Goal: Task Accomplishment & Management: Manage account settings

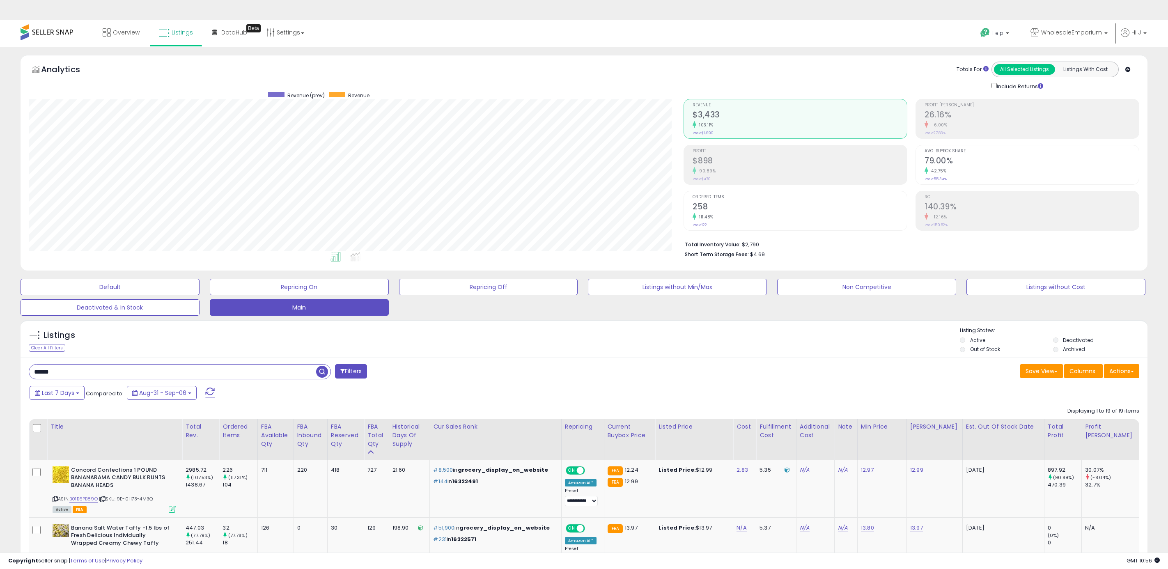
select select "**"
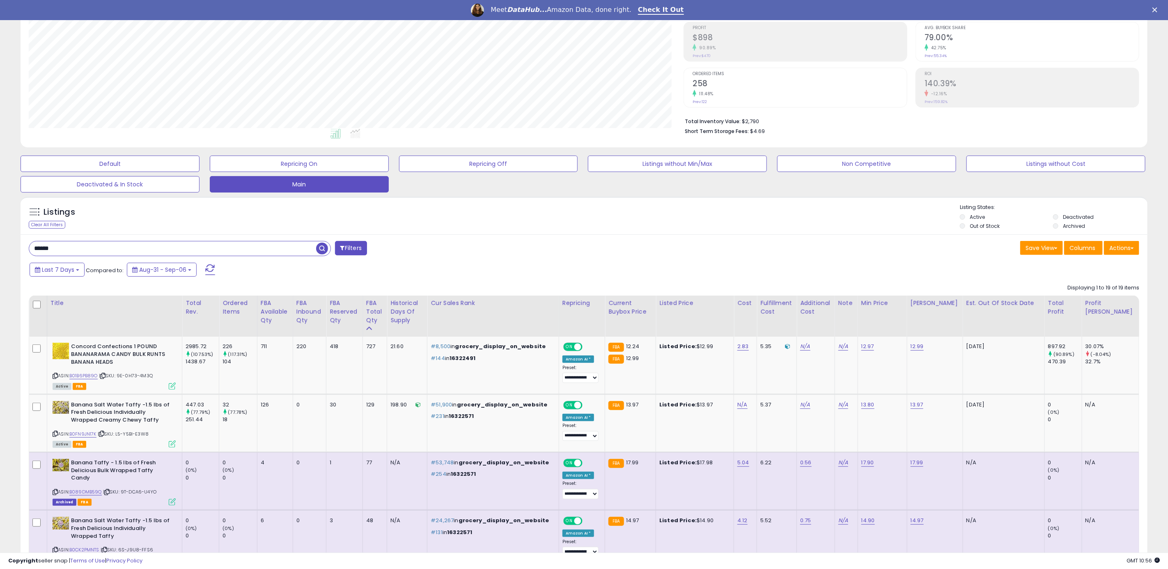
scroll to position [169, 655]
click at [62, 225] on div "Clear All Filters" at bounding box center [47, 225] width 37 height 8
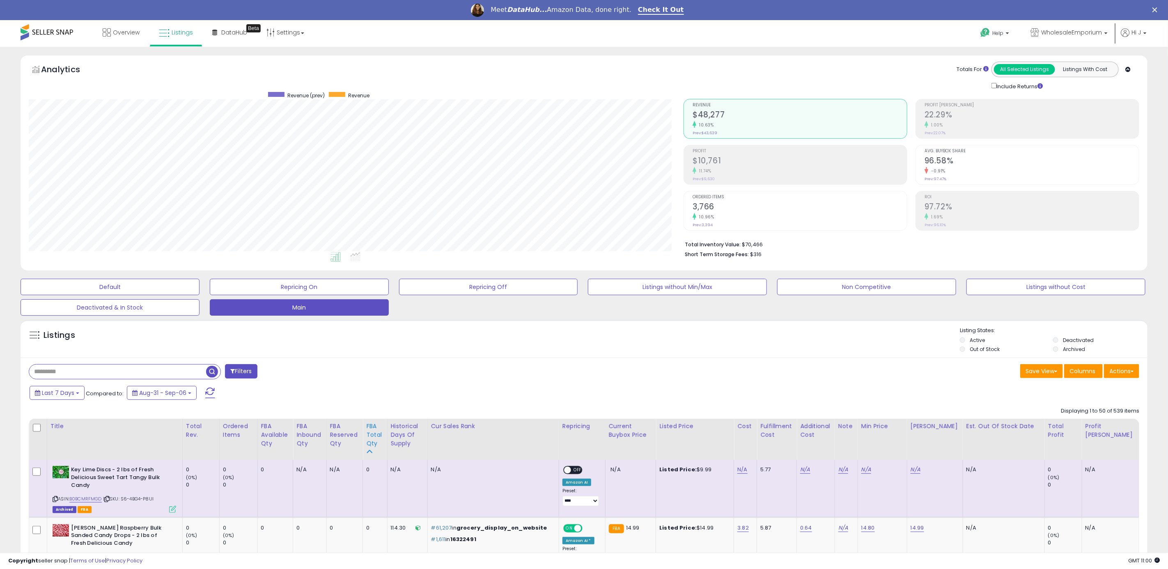
click at [384, 439] on div "FBA Total Qty" at bounding box center [374, 435] width 17 height 26
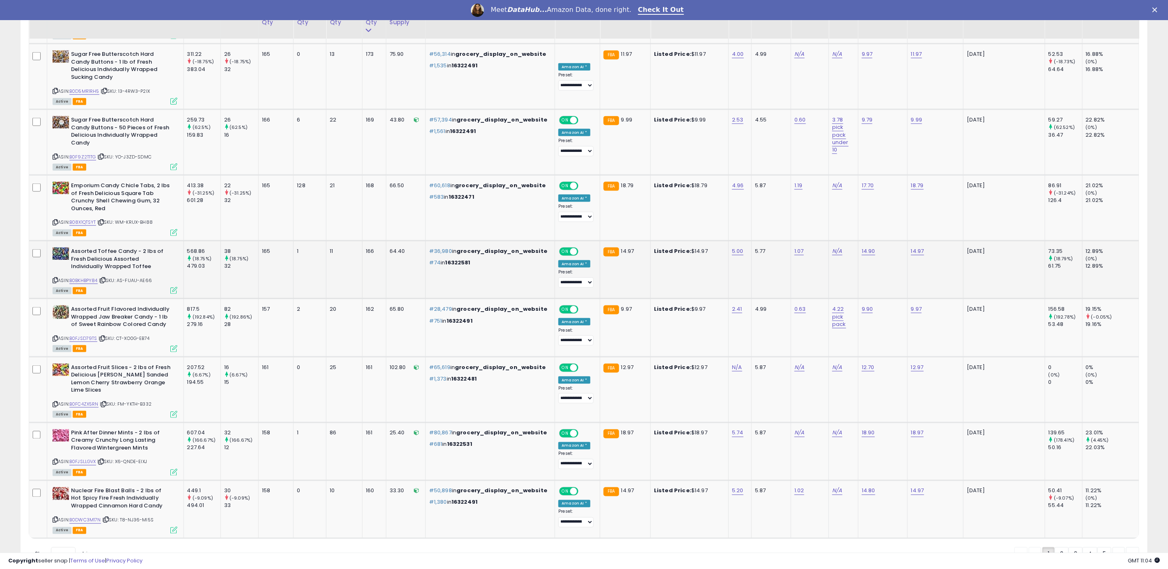
scroll to position [3105, 0]
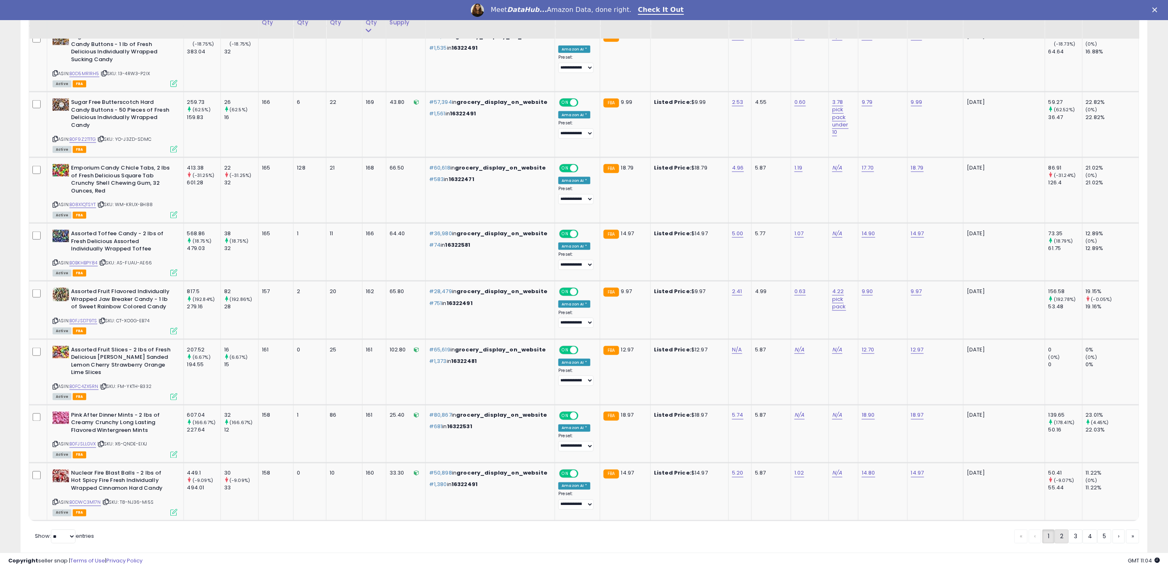
click at [1055, 530] on link "2" at bounding box center [1062, 537] width 14 height 14
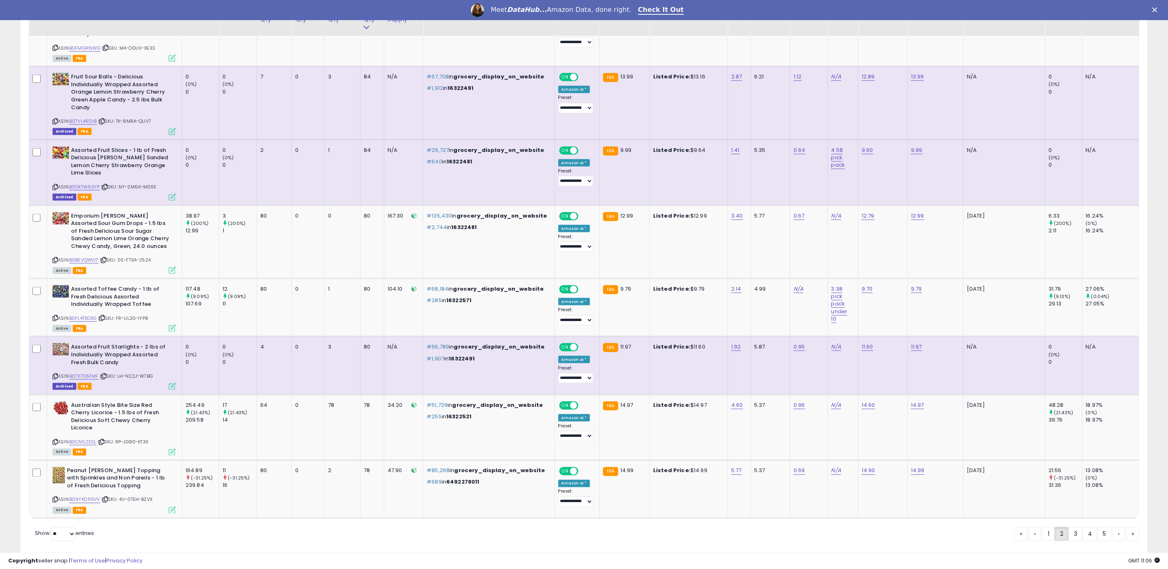
scroll to position [3065, 0]
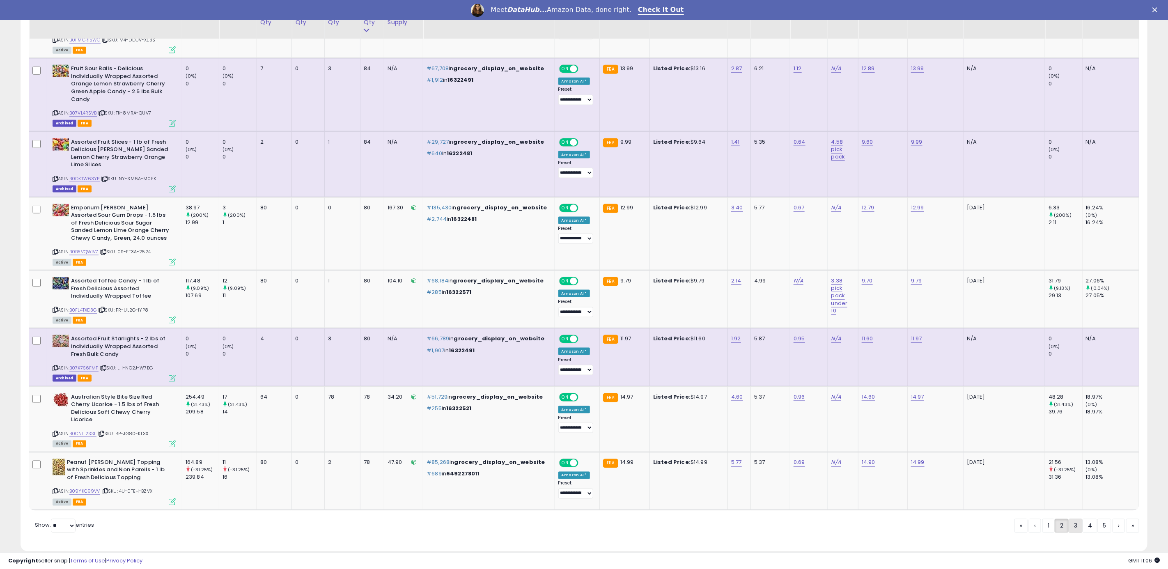
click at [1076, 519] on link "3" at bounding box center [1076, 526] width 14 height 14
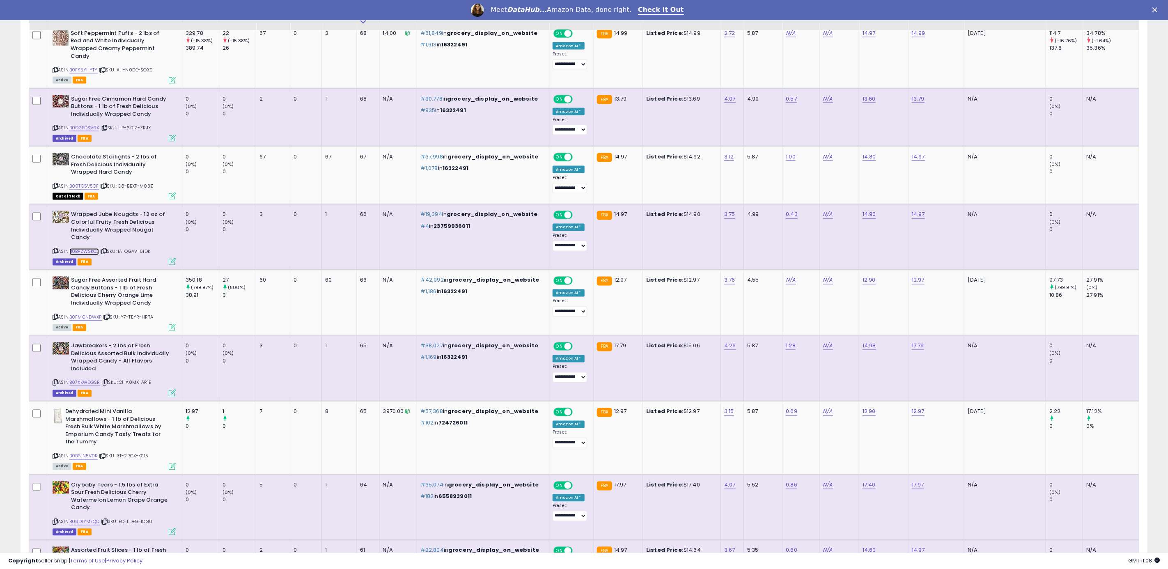
scroll to position [1021, 0]
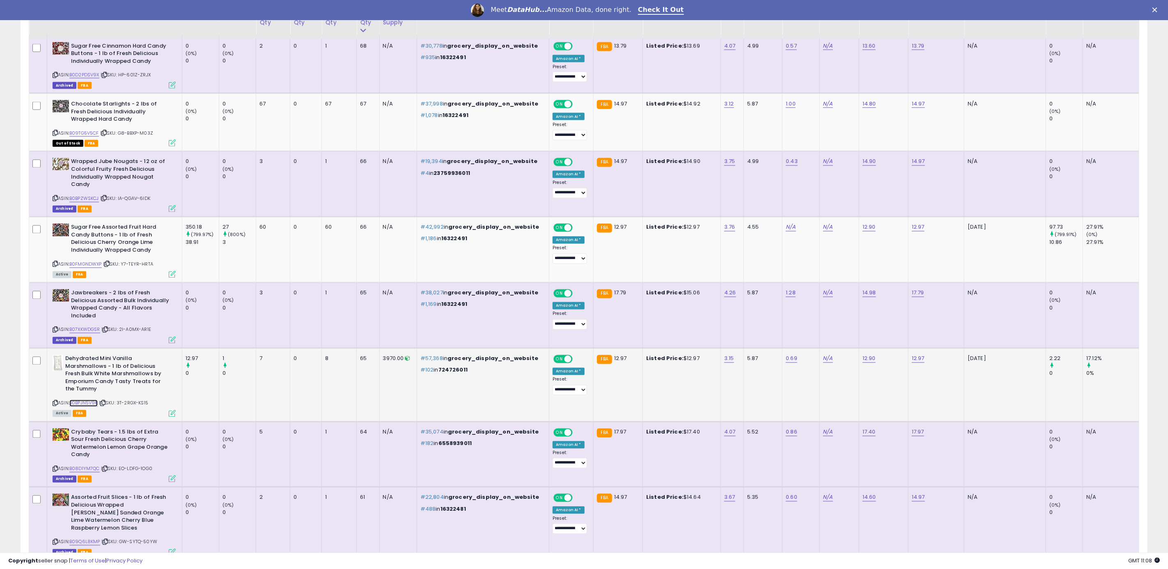
drag, startPoint x: 89, startPoint y: 405, endPoint x: 113, endPoint y: 394, distance: 25.9
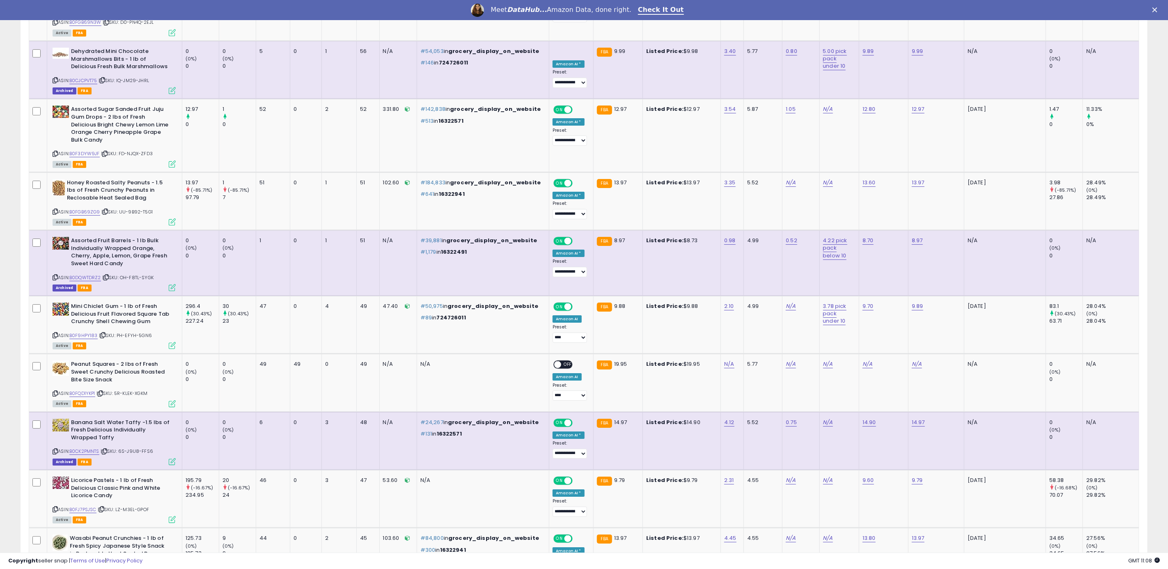
scroll to position [2049, 0]
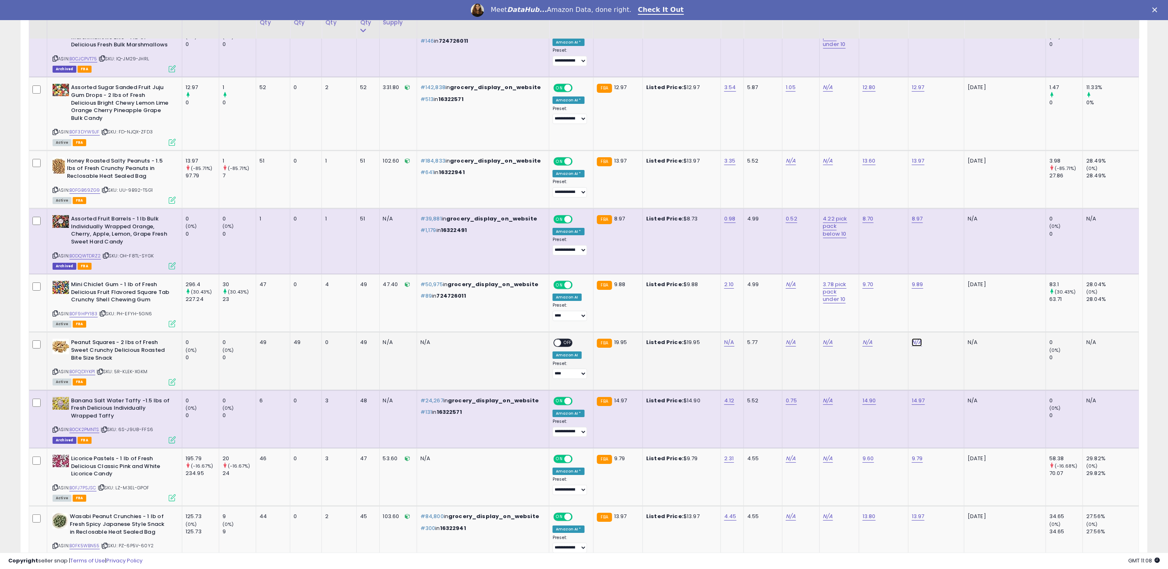
click at [922, 338] on link "N/A" at bounding box center [917, 342] width 10 height 8
drag, startPoint x: 995, startPoint y: 276, endPoint x: 1075, endPoint y: 315, distance: 88.7
click at [986, 276] on button "button" at bounding box center [979, 272] width 14 height 12
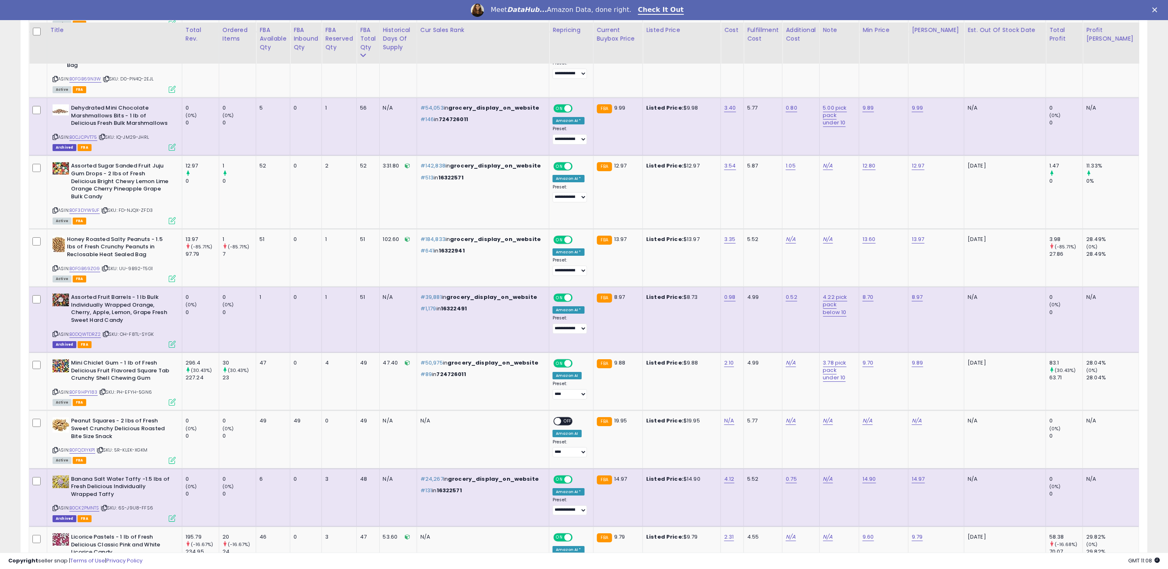
scroll to position [2033, 0]
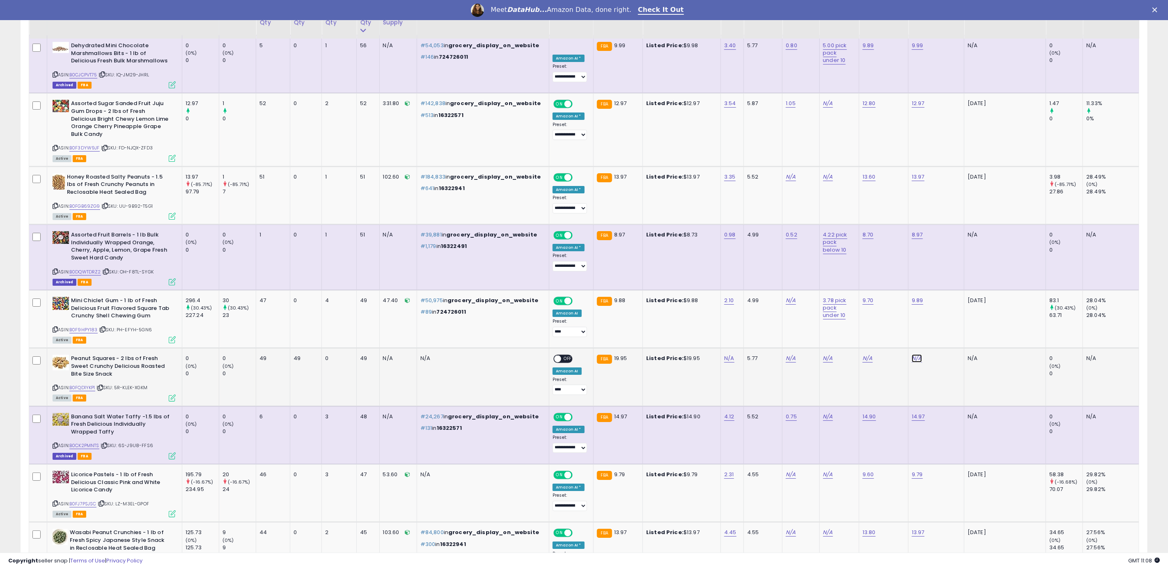
click at [922, 354] on link "N/A" at bounding box center [917, 358] width 10 height 8
type input "*****"
click button "submit" at bounding box center [962, 288] width 14 height 12
click at [873, 354] on link "N/A" at bounding box center [868, 358] width 10 height 8
type input "****"
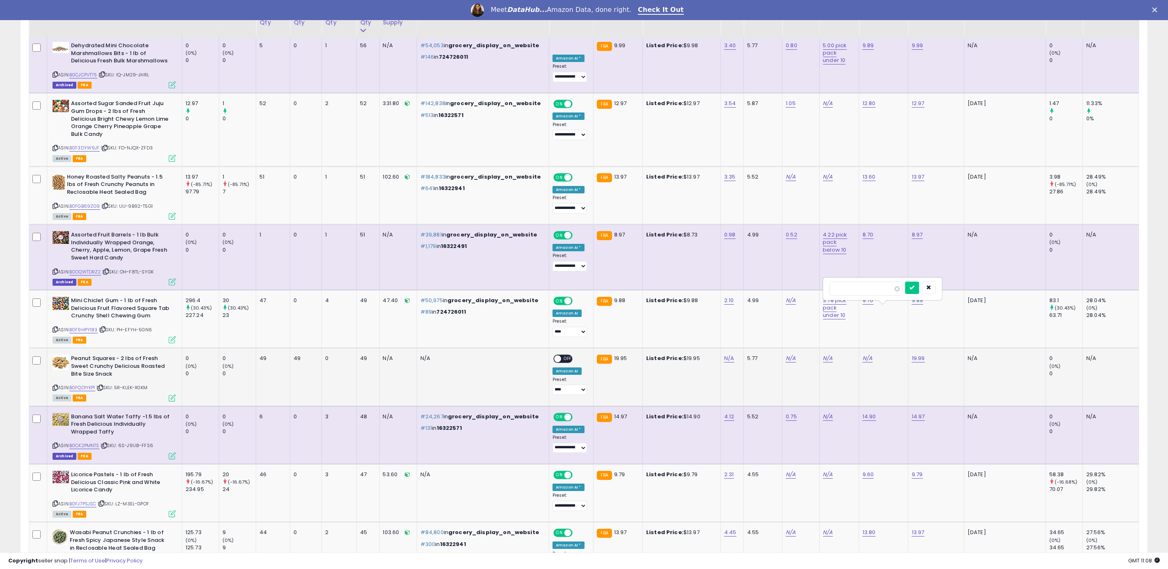
click button "submit" at bounding box center [913, 288] width 14 height 12
click at [724, 354] on link "N/A" at bounding box center [729, 358] width 10 height 8
type input "*"
click button "submit" at bounding box center [742, 288] width 14 height 12
click at [786, 354] on link "N/A" at bounding box center [791, 358] width 10 height 8
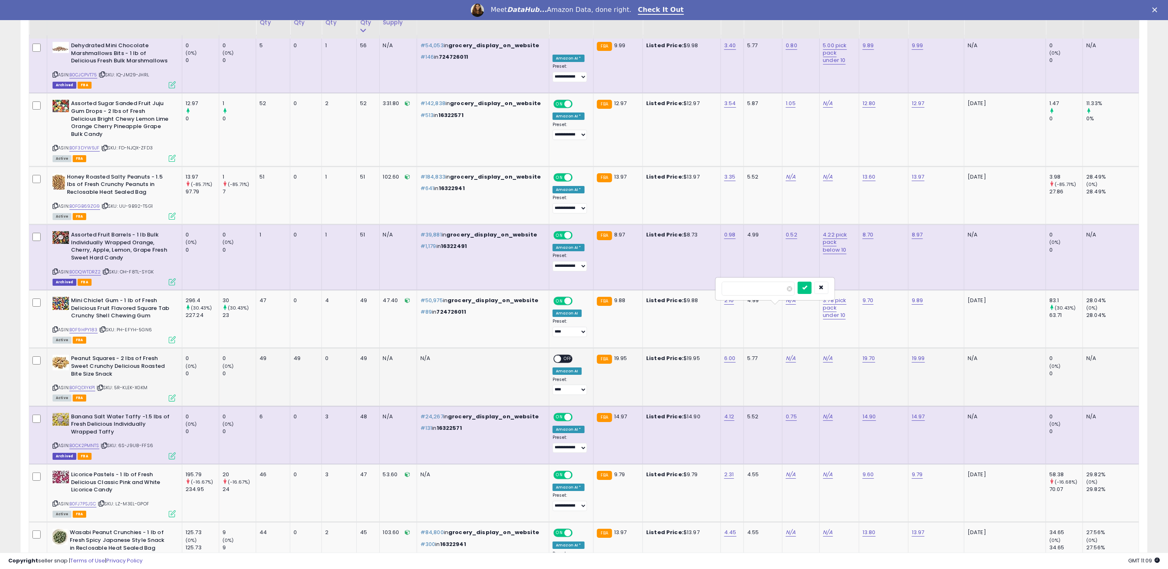
type input "****"
click button "submit" at bounding box center [805, 288] width 14 height 12
click at [561, 356] on span "OFF" at bounding box center [567, 359] width 13 height 7
click at [557, 377] on div "**********" at bounding box center [570, 386] width 34 height 18
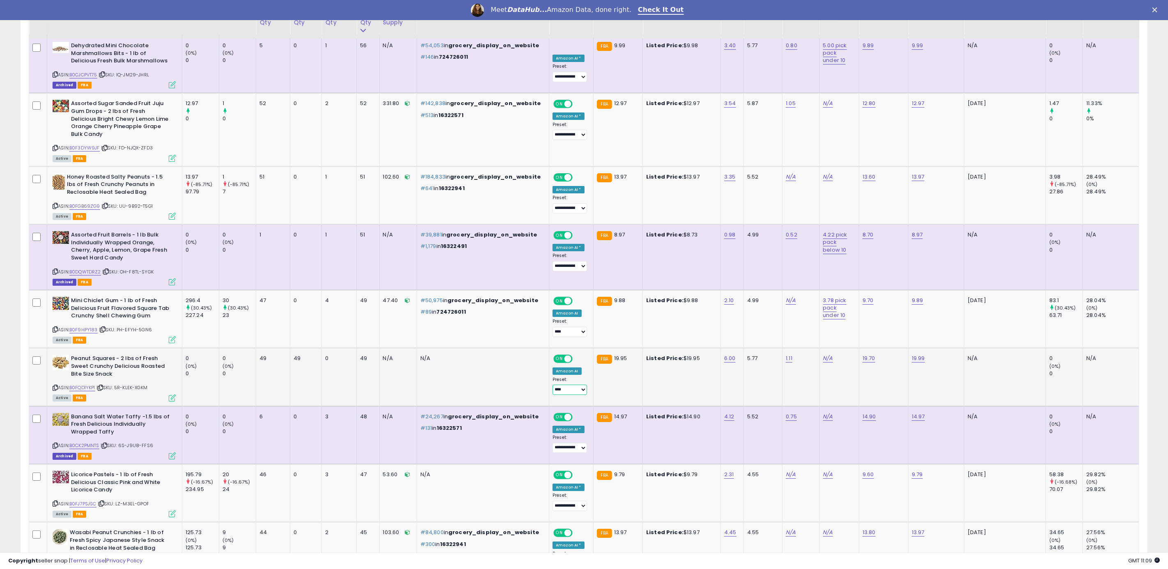
click at [557, 385] on select "**********" at bounding box center [570, 390] width 34 height 10
select select "**********"
click at [553, 385] on select "**********" at bounding box center [570, 390] width 34 height 10
click at [403, 348] on td "N/A" at bounding box center [397, 377] width 37 height 58
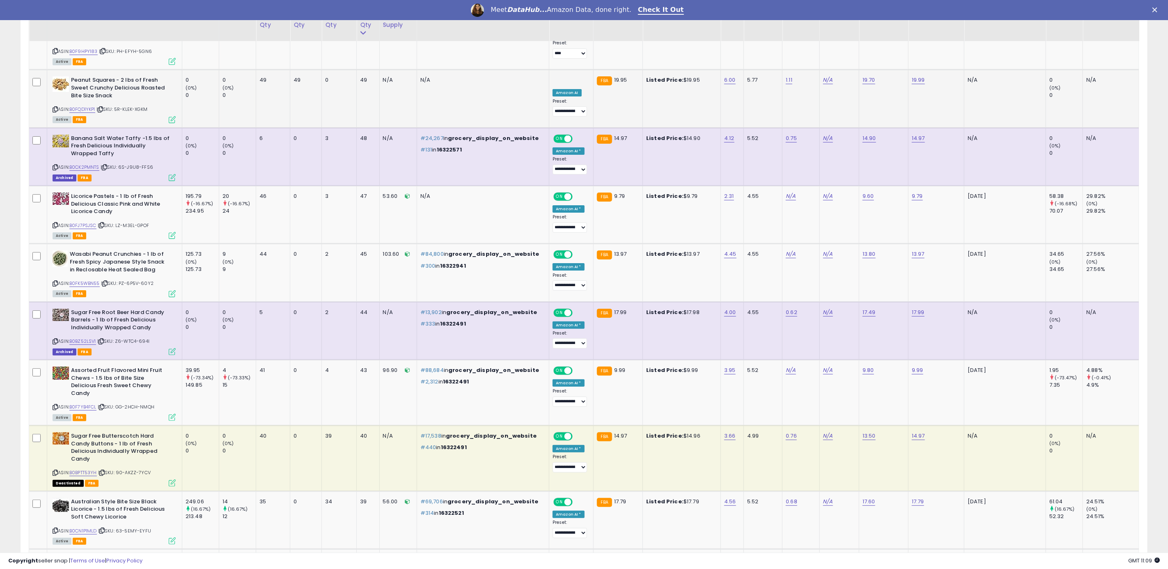
scroll to position [2314, 0]
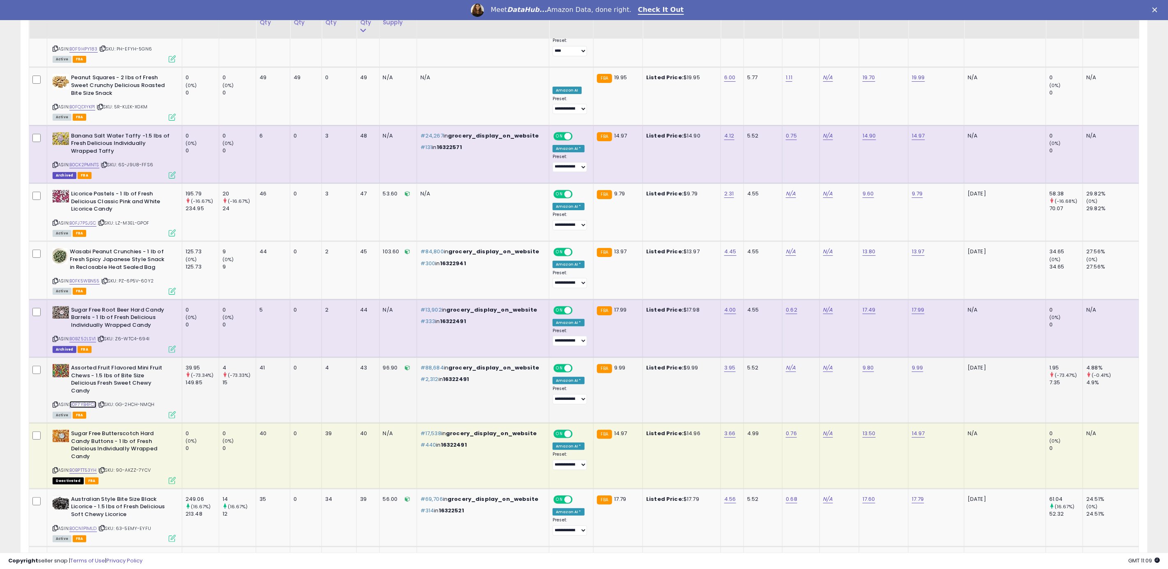
drag, startPoint x: 91, startPoint y: 352, endPoint x: 105, endPoint y: 345, distance: 15.8
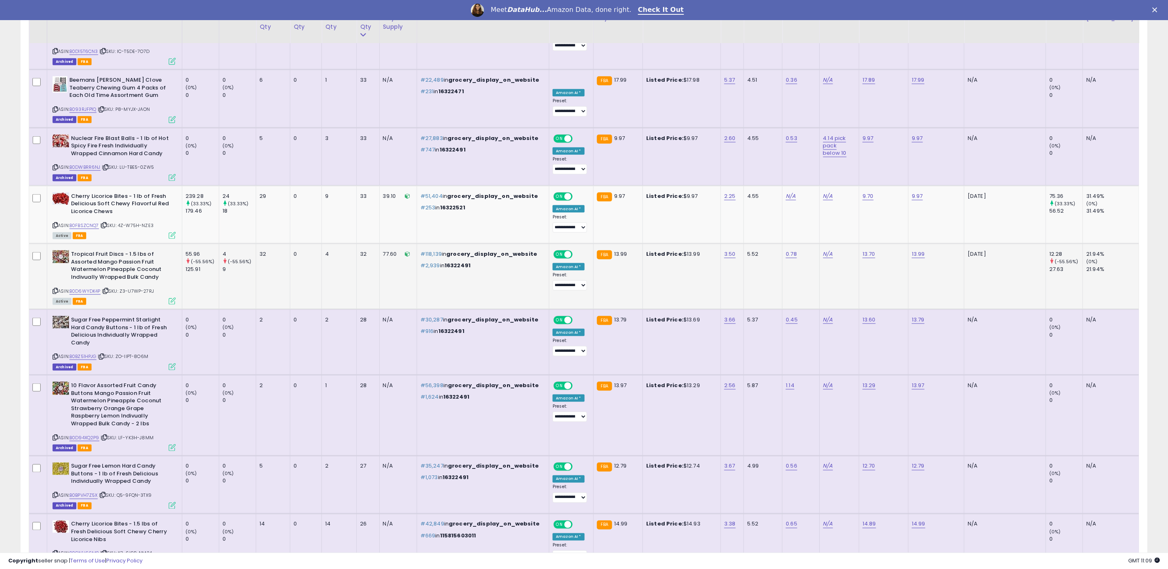
scroll to position [3059, 0]
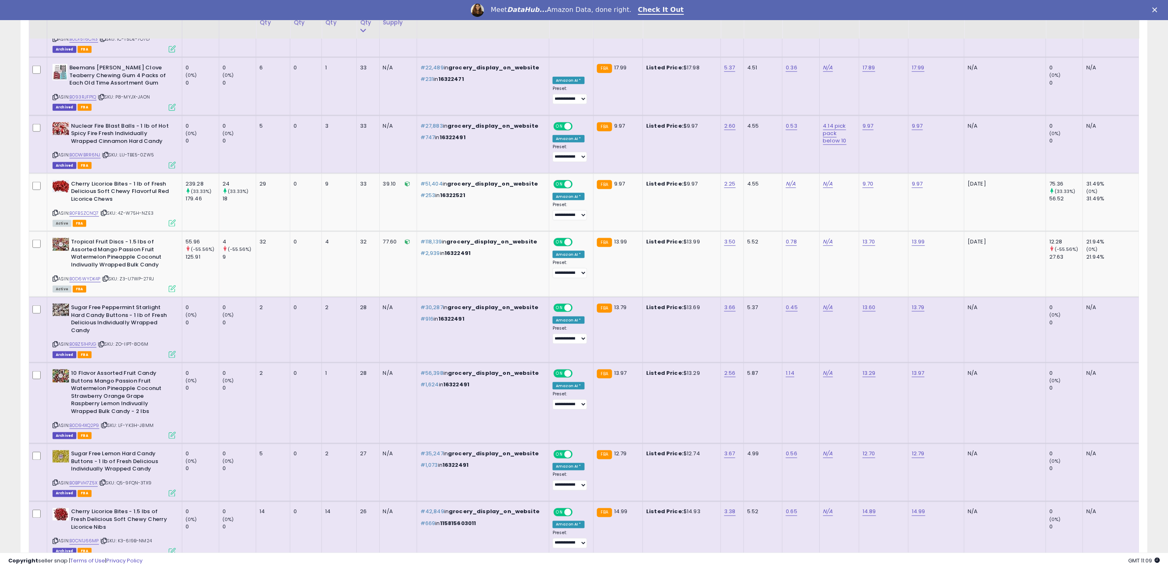
click at [1088, 569] on link "4" at bounding box center [1090, 576] width 15 height 14
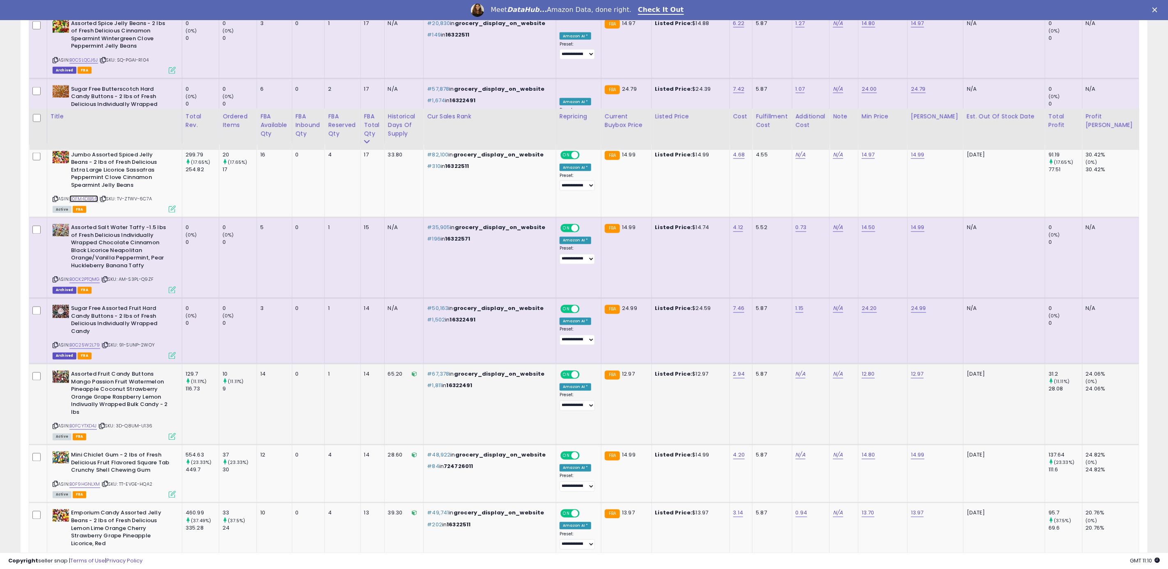
scroll to position [1077, 0]
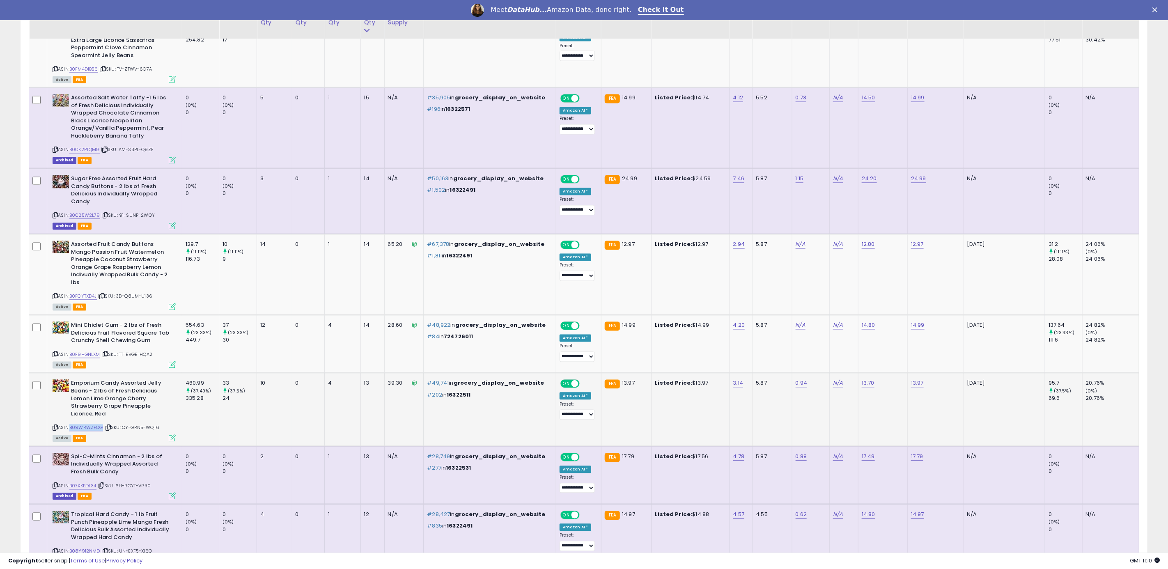
drag, startPoint x: 104, startPoint y: 426, endPoint x: 73, endPoint y: 423, distance: 31.4
click at [73, 423] on div "ASIN: B09WRWZFCG | SKU: CY-GRN5-WQT6 Active FBA" at bounding box center [114, 410] width 123 height 61
copy link "B09WRWZFCG"
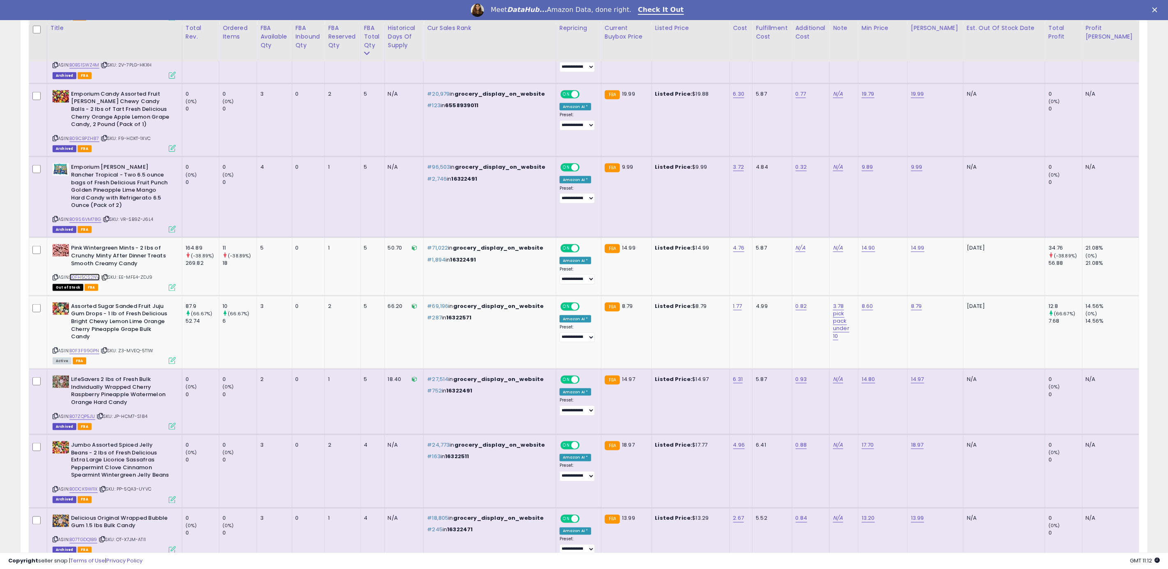
scroll to position [3141, 0]
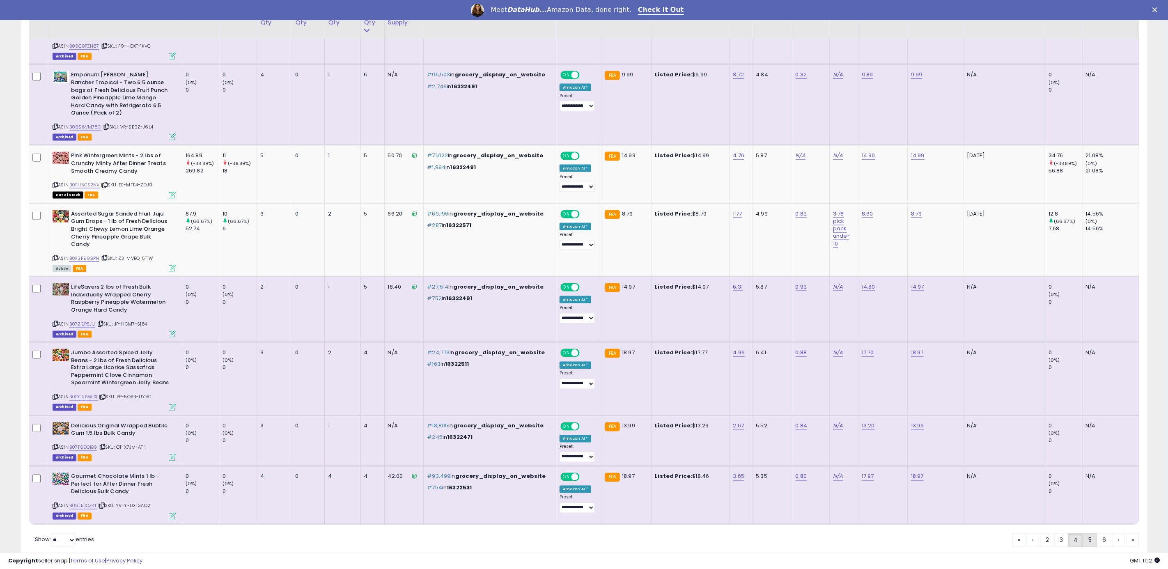
click at [1093, 534] on link "5" at bounding box center [1090, 541] width 14 height 14
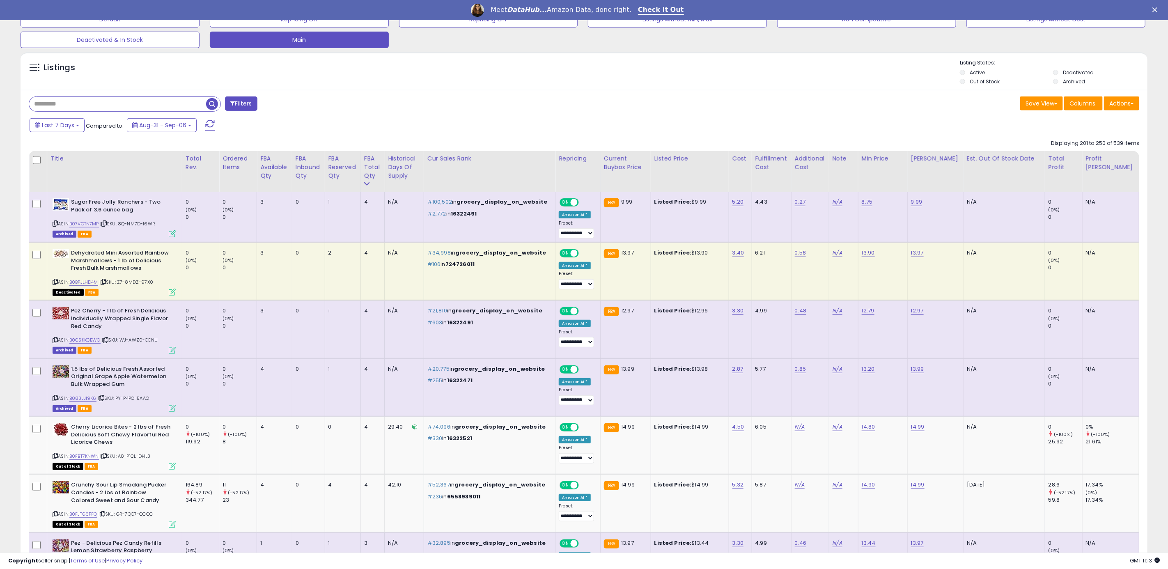
scroll to position [276, 0]
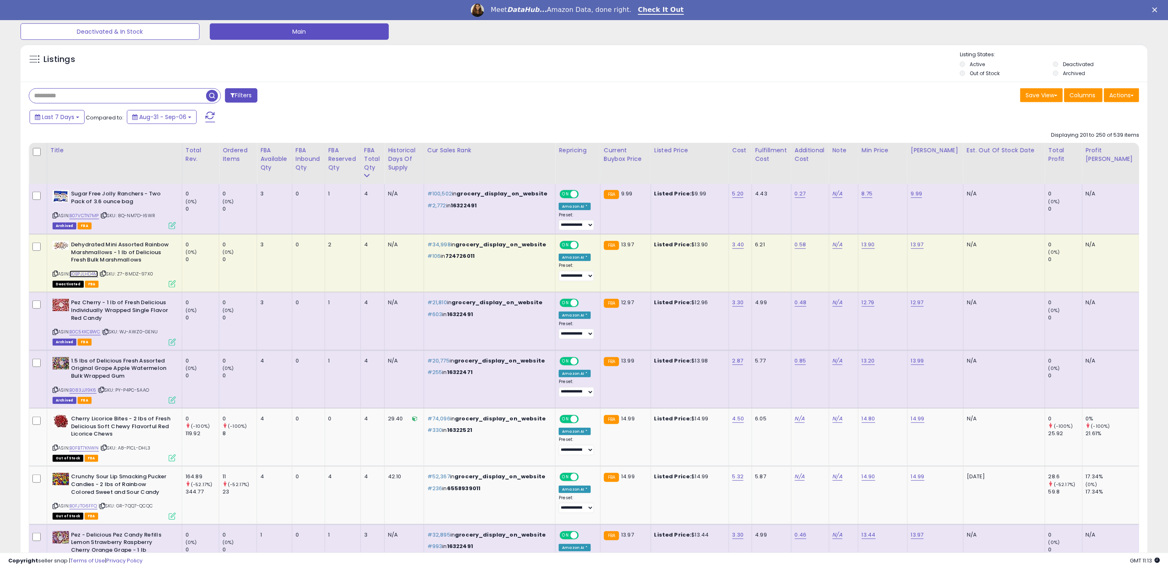
click at [84, 278] on link "B0BPJLHD4M" at bounding box center [83, 274] width 29 height 7
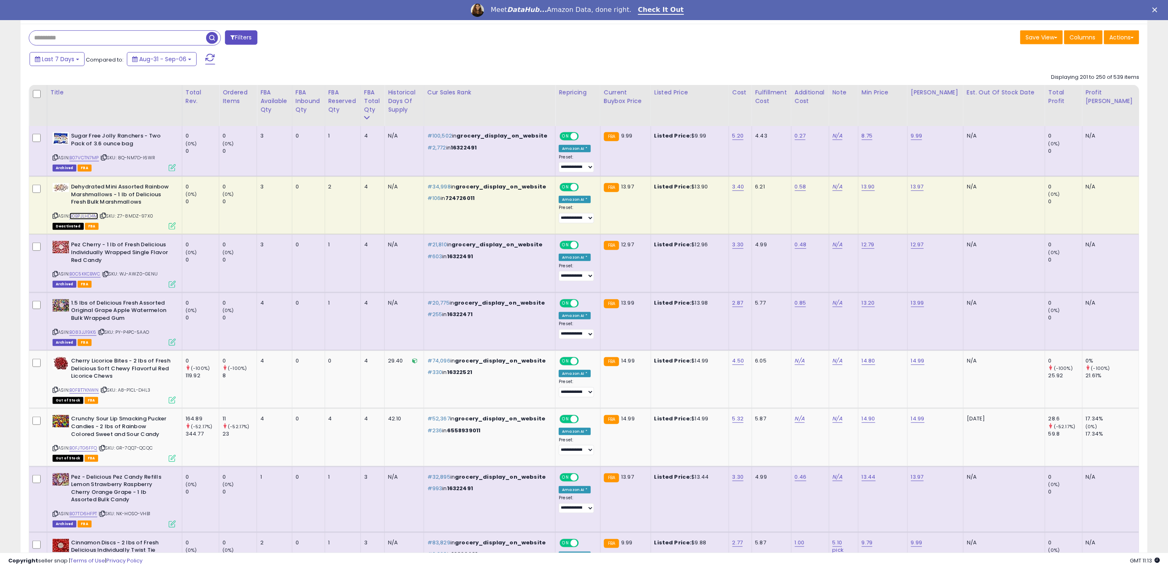
scroll to position [399, 0]
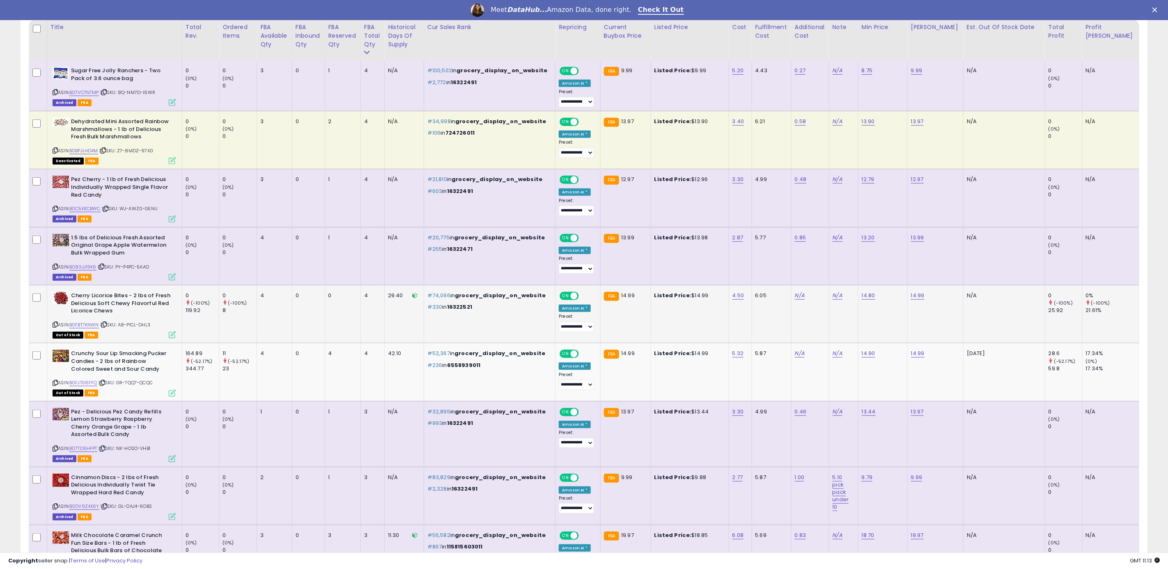
click at [101, 325] on div "ASIN: B0FBT7KNWN | SKU: A8-P1CL-DHL3 Out of Stock FBA" at bounding box center [114, 315] width 123 height 46
click at [98, 325] on link "B0FBT7KNWN" at bounding box center [84, 325] width 30 height 7
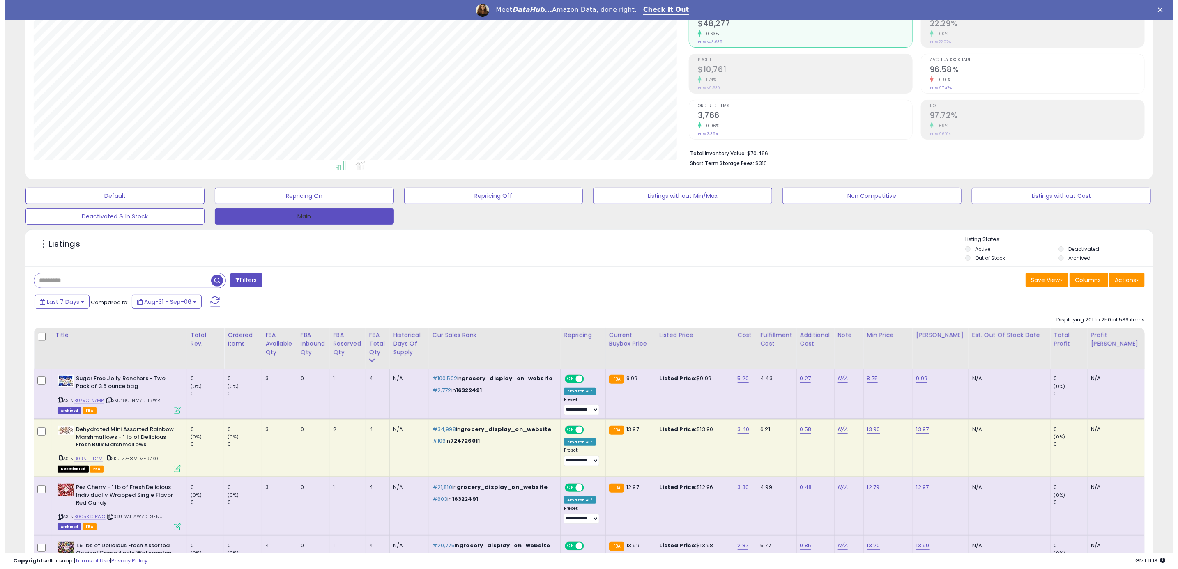
scroll to position [0, 0]
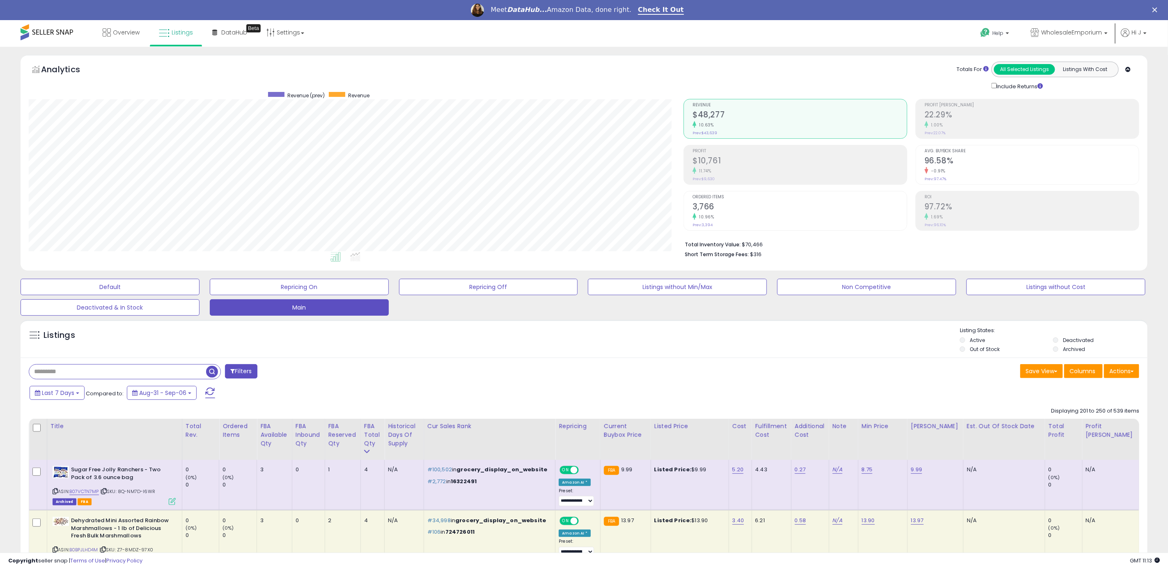
click at [179, 377] on input "text" at bounding box center [117, 372] width 177 height 14
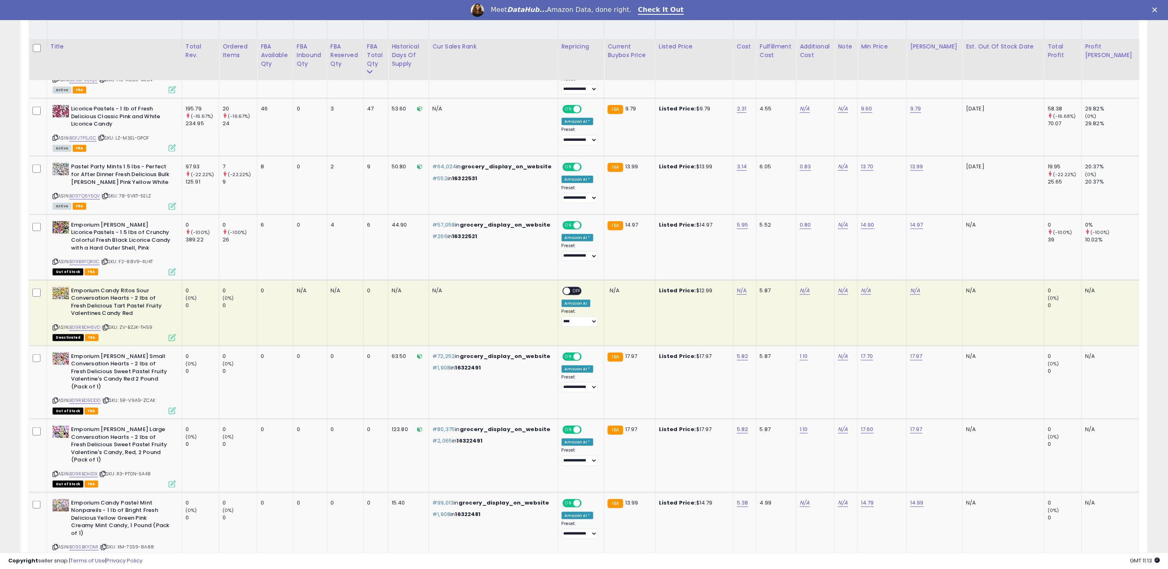
scroll to position [467, 0]
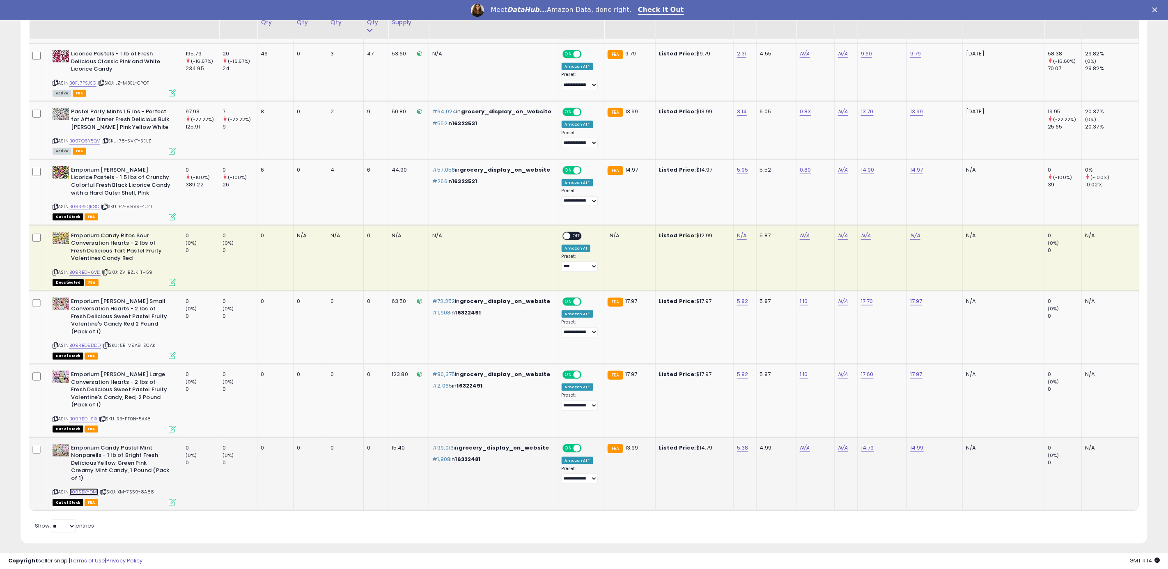
click at [88, 489] on link "B09SBKYDM1" at bounding box center [83, 492] width 29 height 7
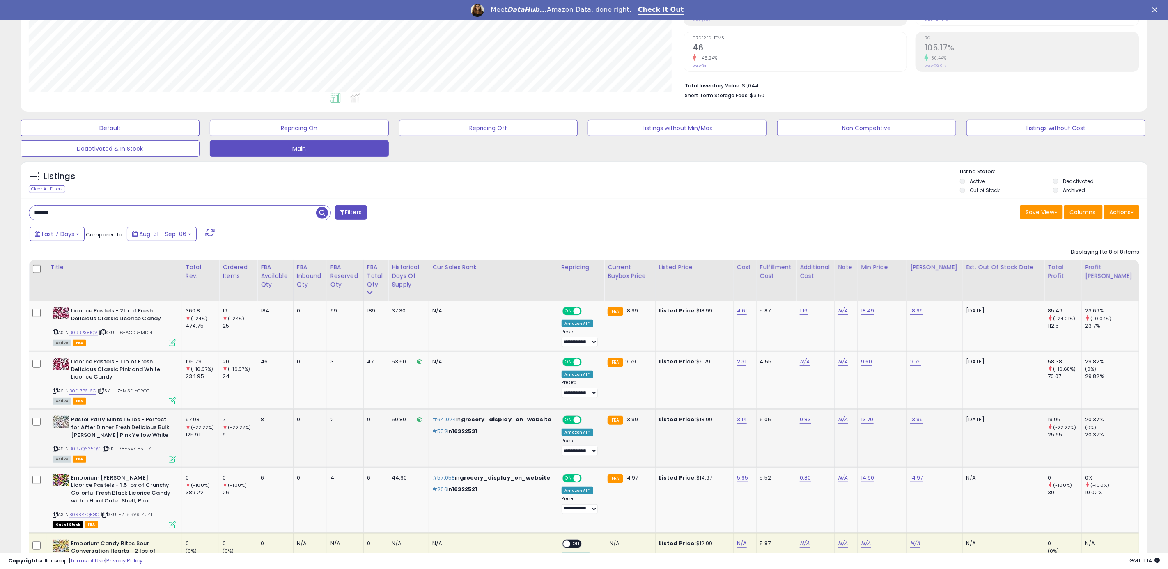
scroll to position [0, 0]
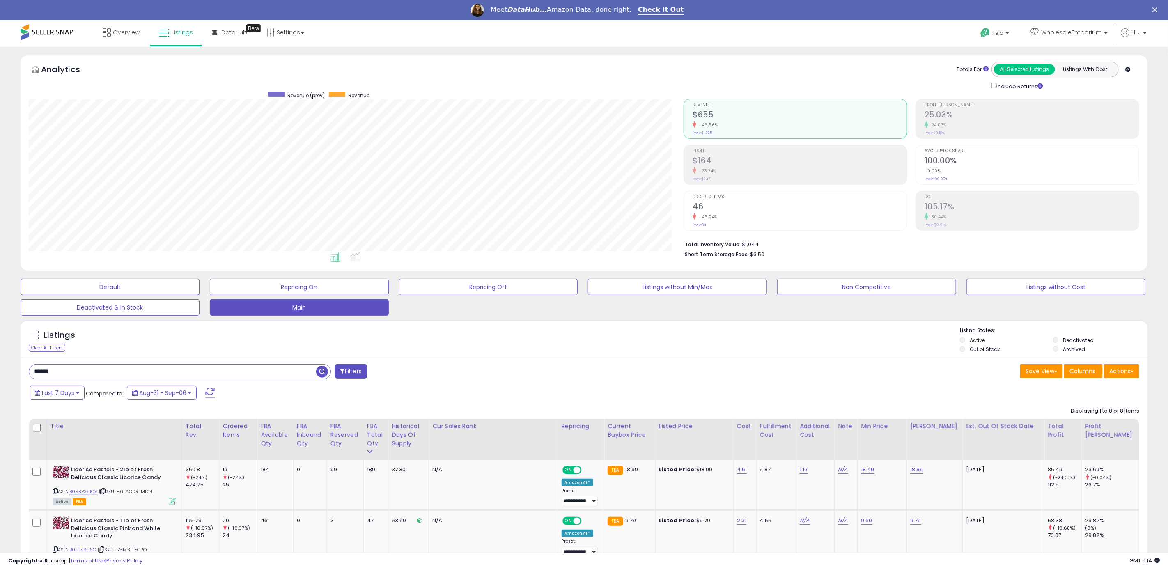
click at [254, 370] on input "******" at bounding box center [172, 372] width 287 height 14
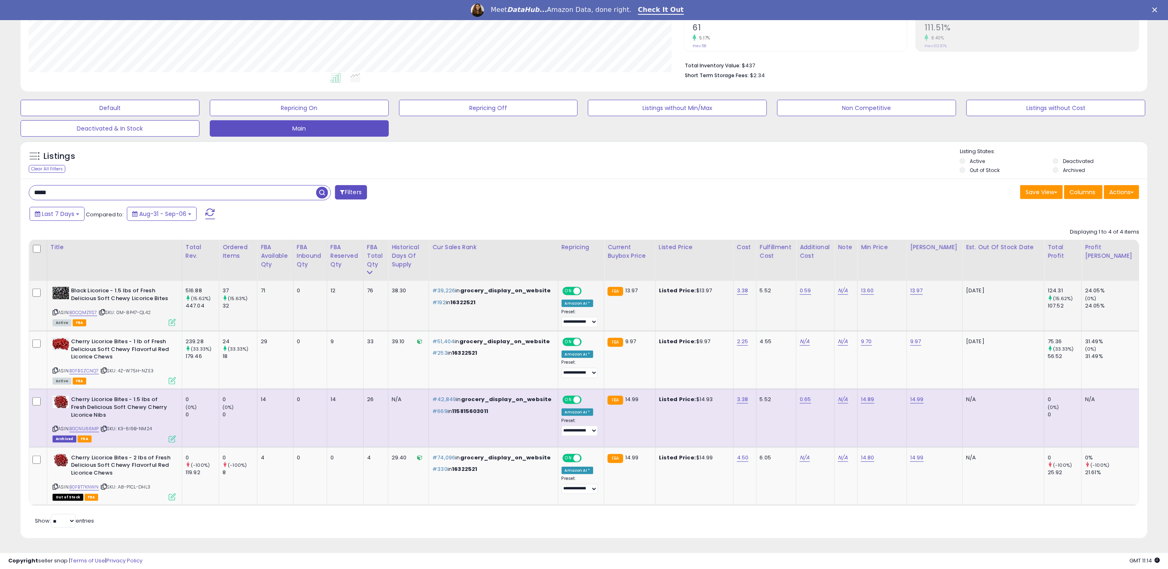
scroll to position [182, 0]
click at [258, 196] on input "*****" at bounding box center [172, 193] width 287 height 14
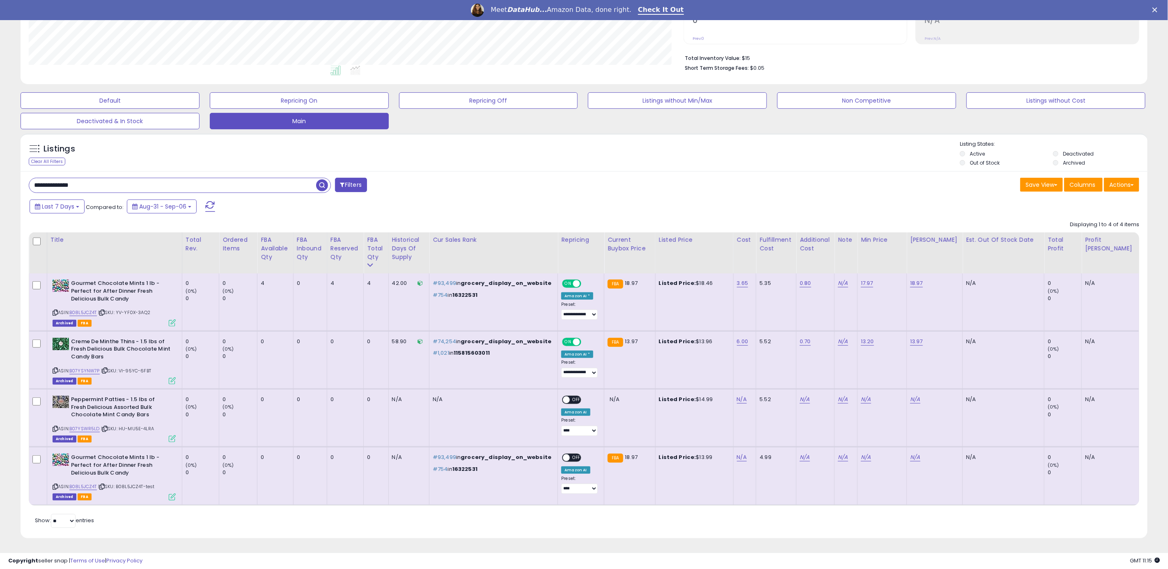
scroll to position [169, 655]
drag, startPoint x: 68, startPoint y: 186, endPoint x: 18, endPoint y: 190, distance: 49.8
click at [18, 190] on div "Listings Clear All Filters" at bounding box center [584, 338] width 1140 height 419
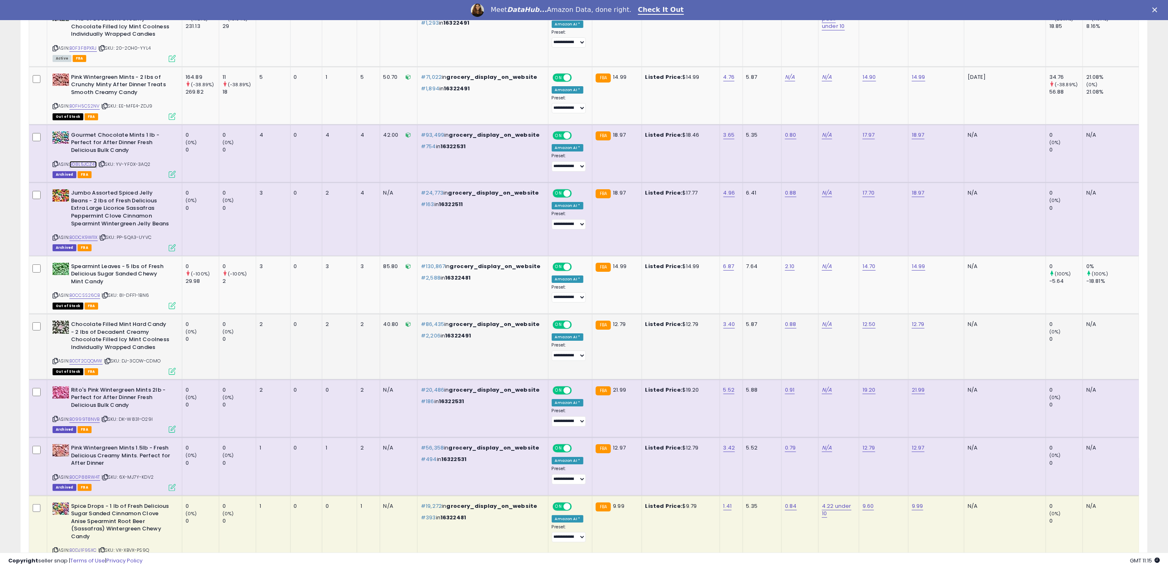
scroll to position [2156, 0]
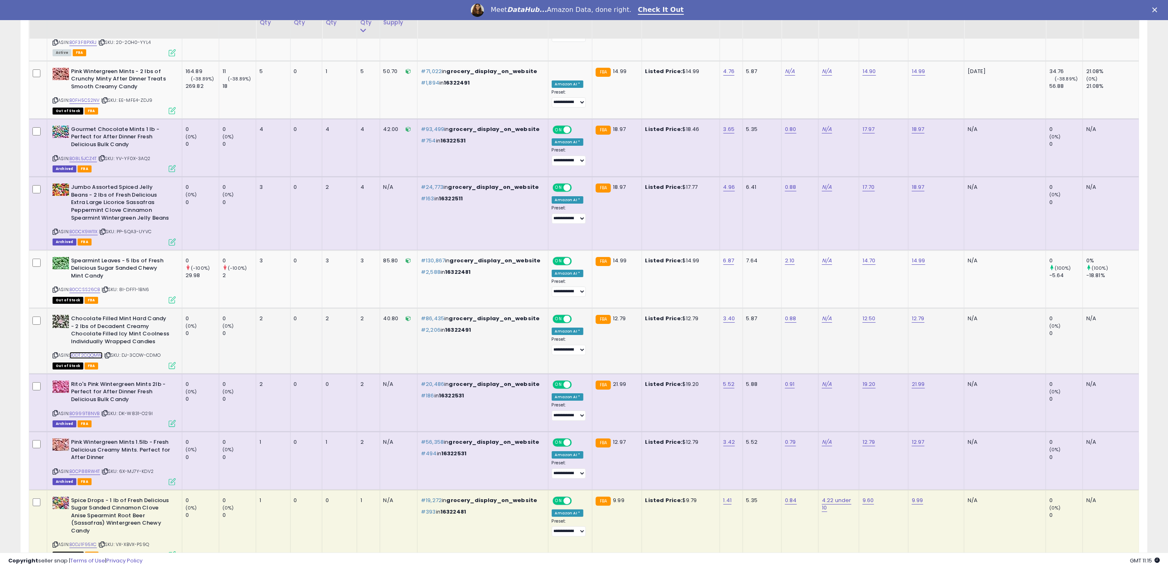
drag, startPoint x: 99, startPoint y: 306, endPoint x: 106, endPoint y: 302, distance: 8.3
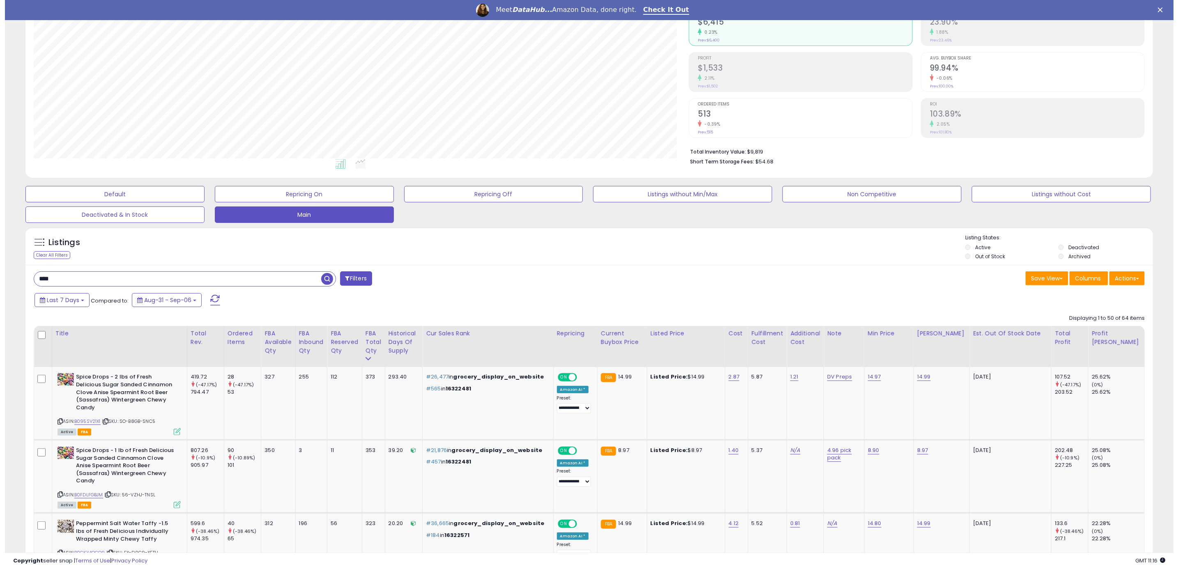
scroll to position [0, 0]
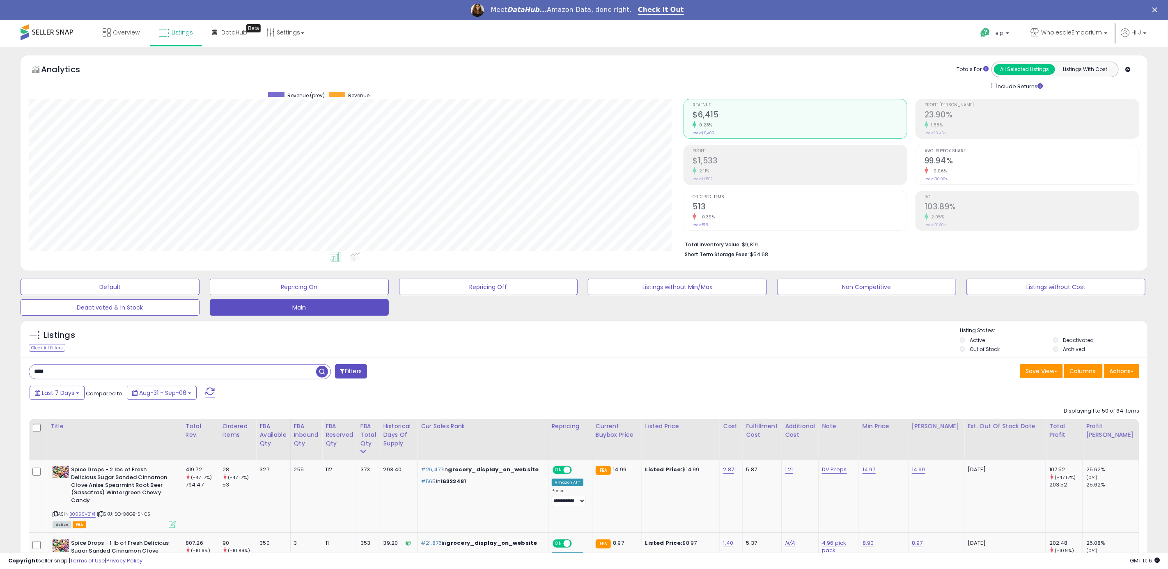
click at [180, 368] on input "****" at bounding box center [172, 372] width 287 height 14
type input "**********"
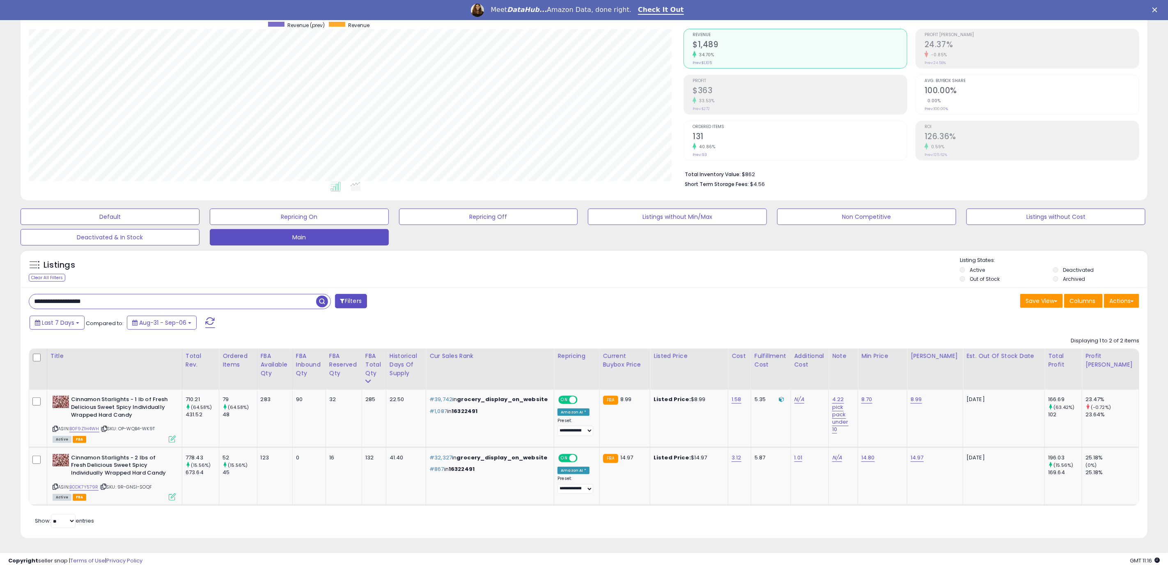
scroll to position [72, 0]
